Goal: Communication & Community: Answer question/provide support

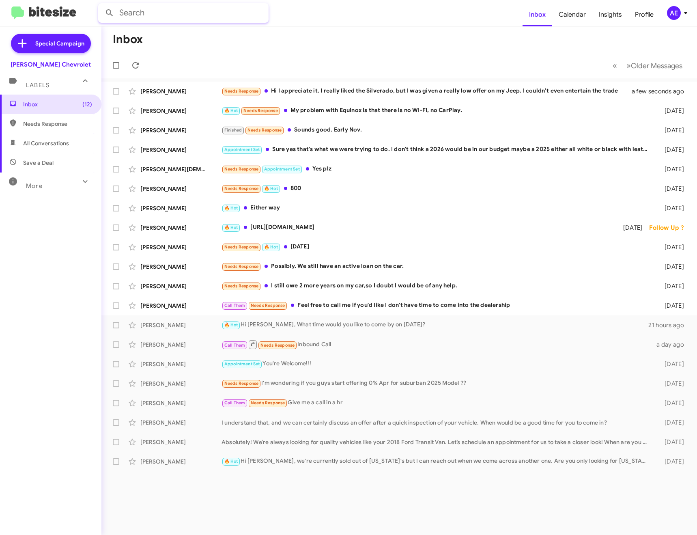
click at [188, 15] on input "text" at bounding box center [183, 12] width 170 height 19
type input "[PERSON_NAME]"
click at [101, 5] on button at bounding box center [109, 13] width 16 height 16
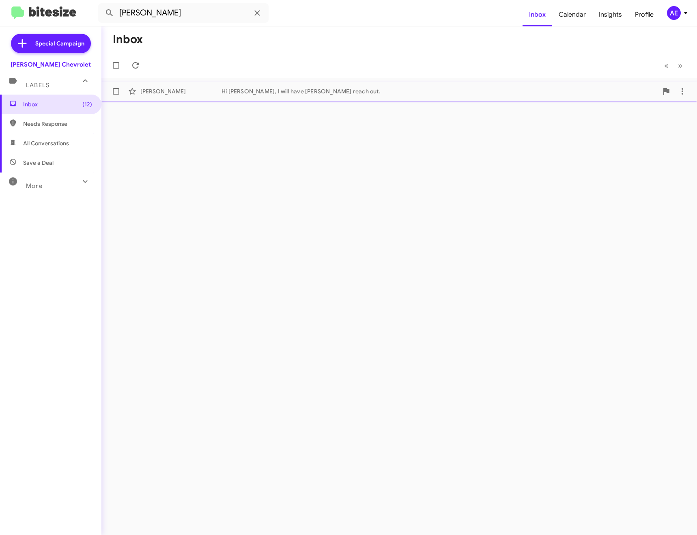
click at [321, 89] on div "Hi [PERSON_NAME], I will have [PERSON_NAME] reach out." at bounding box center [439, 91] width 436 height 8
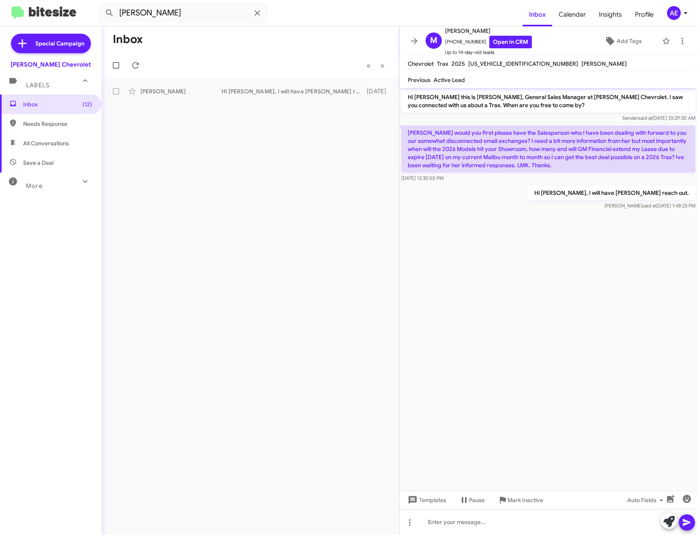
click at [533, 500] on span "Mark Inactive" at bounding box center [525, 499] width 36 height 15
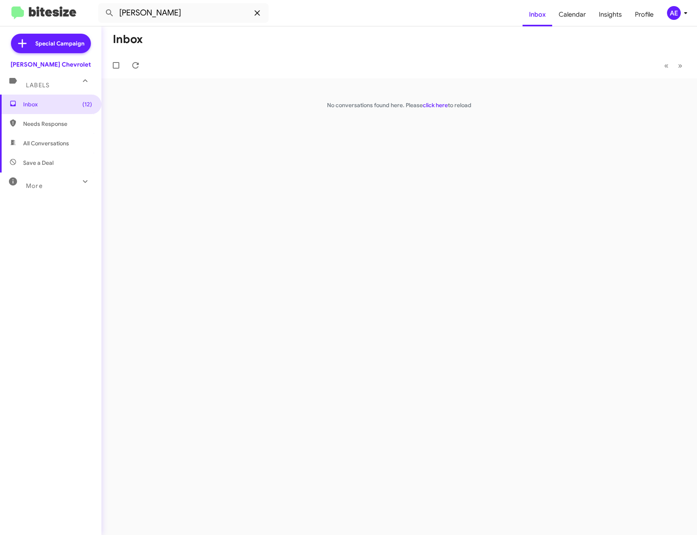
click at [254, 15] on icon at bounding box center [257, 13] width 10 height 10
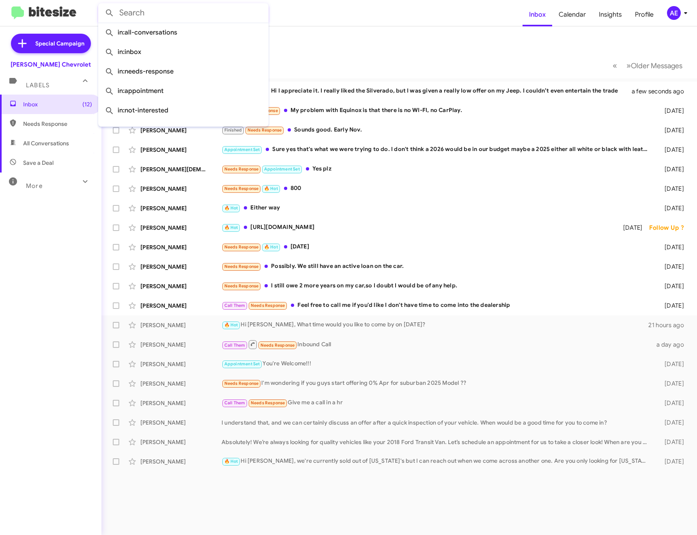
click at [382, 37] on mat-toolbar-row "Inbox" at bounding box center [398, 39] width 595 height 26
click at [385, 109] on div "🔥 Hot Needs Response My problem with Equinox is that there is no WI-FI, no CarP…" at bounding box center [439, 110] width 436 height 9
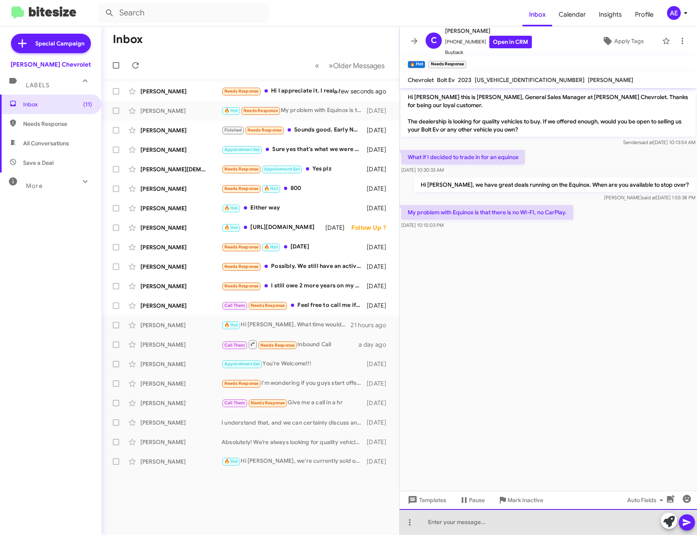
drag, startPoint x: 478, startPoint y: 528, endPoint x: 537, endPoint y: 452, distance: 96.0
click at [478, 528] on div at bounding box center [548, 522] width 297 height 26
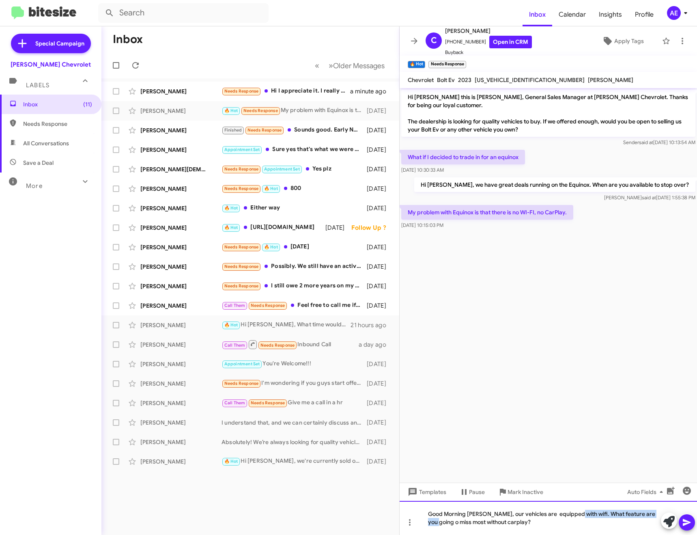
drag, startPoint x: 574, startPoint y: 511, endPoint x: 697, endPoint y: 510, distance: 122.5
click at [696, 510] on html "Inbox Calendar Insights Profile AE Special Campaign [PERSON_NAME] Chevrolet Lab…" at bounding box center [348, 267] width 697 height 535
click at [603, 518] on div "Good Morning [PERSON_NAME], our vehicles are equipped with wifi. What feature a…" at bounding box center [548, 517] width 297 height 34
click at [655, 513] on div "Good Morning [PERSON_NAME], our vehicles are equipped with wifi. What feature a…" at bounding box center [548, 517] width 297 height 34
click at [485, 519] on div "Good Morning [PERSON_NAME], our vehicles are equipped with wifi. What feature a…" at bounding box center [548, 517] width 297 height 34
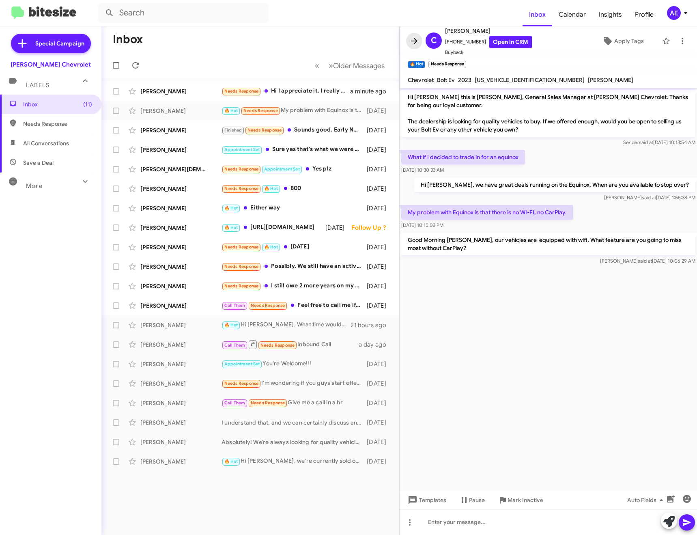
click at [412, 43] on icon at bounding box center [414, 41] width 10 height 10
